Goal: Task Accomplishment & Management: Manage account settings

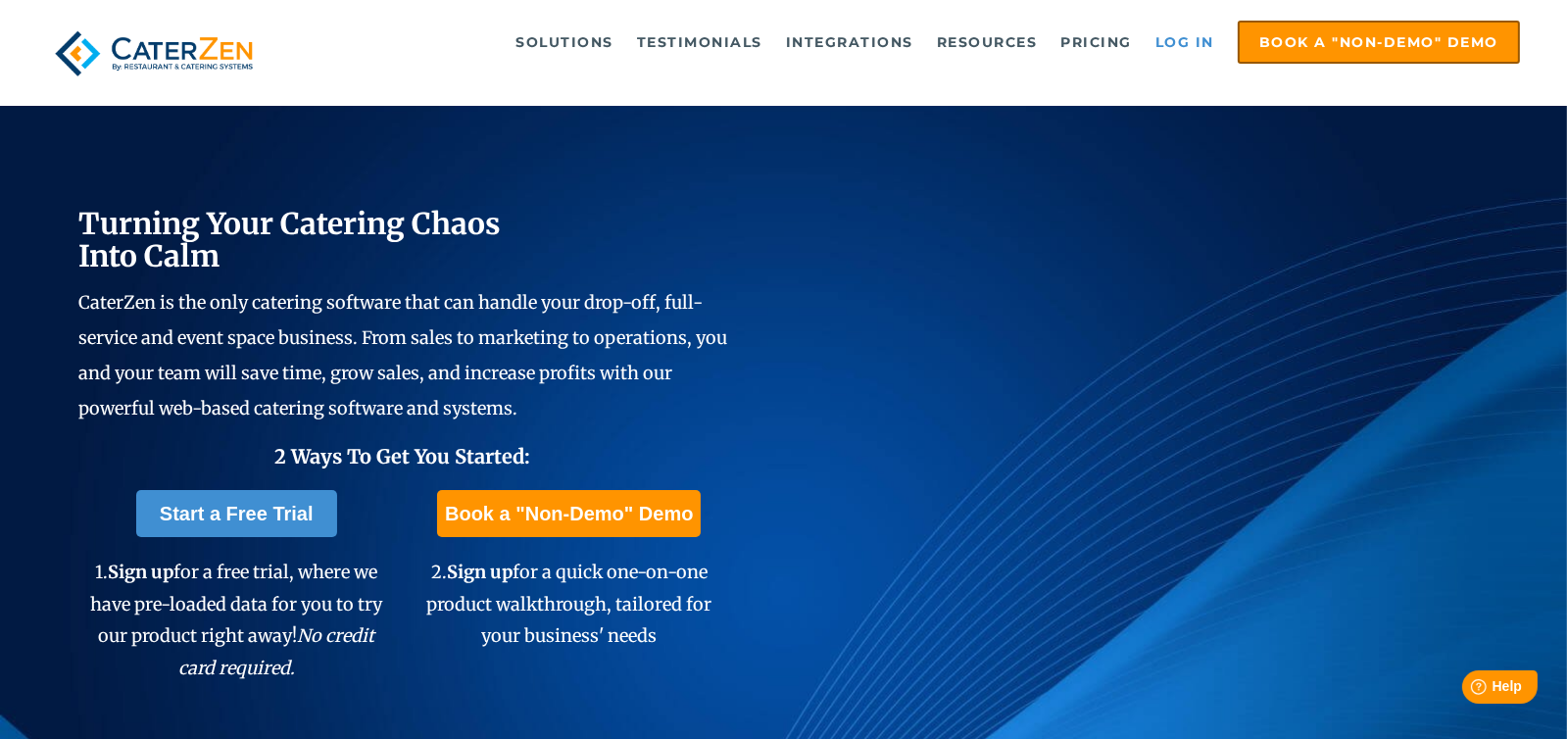
click at [1181, 38] on link "Log in" at bounding box center [1185, 42] width 78 height 39
click at [1198, 40] on link "Log in" at bounding box center [1185, 42] width 78 height 39
click at [1189, 38] on link "Log in" at bounding box center [1185, 42] width 78 height 39
